Goal: Check status: Check status

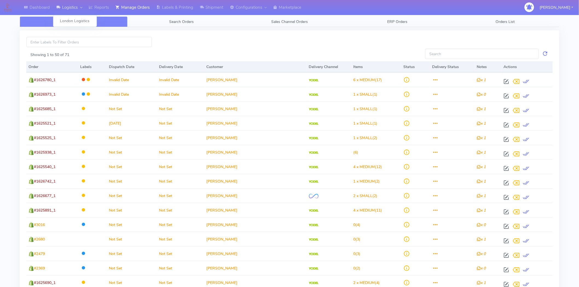
click at [70, 4] on link "Logistics" at bounding box center [69, 7] width 32 height 15
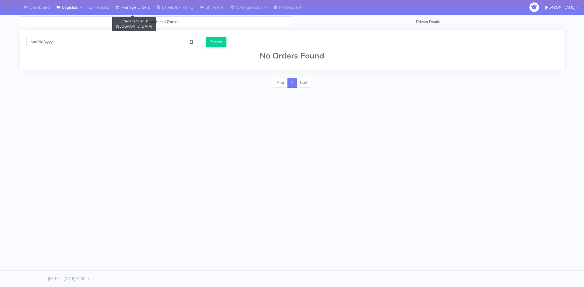
click at [134, 5] on link "Manage Orders" at bounding box center [132, 7] width 41 height 15
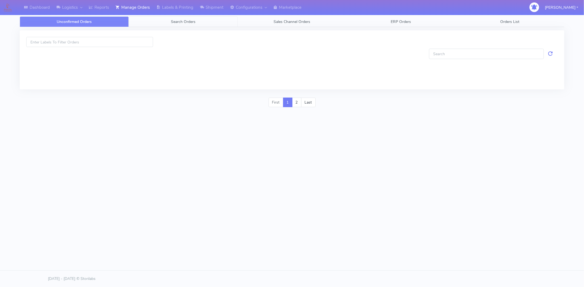
click at [186, 21] on span "Search Orders" at bounding box center [183, 21] width 25 height 5
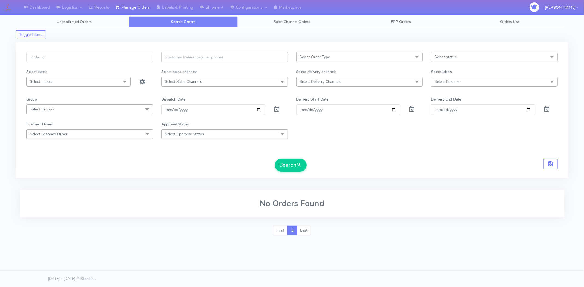
click at [197, 59] on input "text" at bounding box center [224, 57] width 127 height 10
paste input "[EMAIL_ADDRESS][DOMAIN_NAME]"
type input "[EMAIL_ADDRESS][DOMAIN_NAME]"
click at [274, 109] on span at bounding box center [276, 110] width 7 height 5
click at [281, 163] on button "Search" at bounding box center [291, 165] width 32 height 13
